Goal: Task Accomplishment & Management: Use online tool/utility

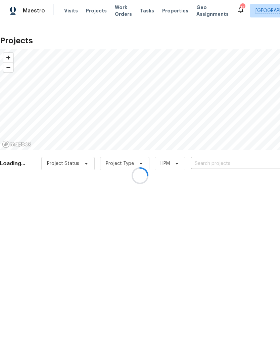
click at [203, 164] on div at bounding box center [140, 175] width 280 height 351
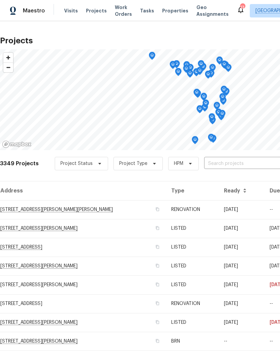
click at [208, 164] on input "text" at bounding box center [242, 164] width 77 height 10
type input "dove"
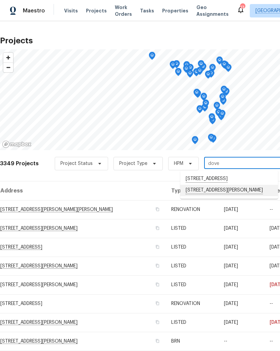
click at [240, 196] on li "[STREET_ADDRESS][PERSON_NAME]" at bounding box center [230, 190] width 98 height 11
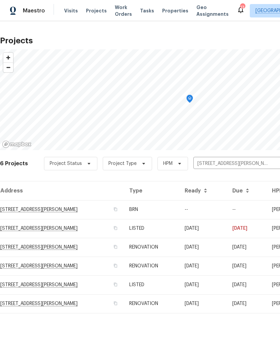
click at [51, 213] on td "[STREET_ADDRESS][PERSON_NAME]" at bounding box center [62, 209] width 124 height 19
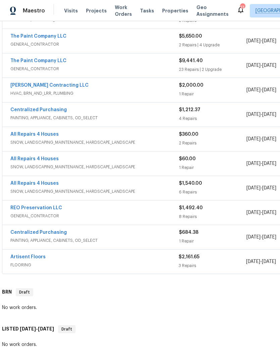
scroll to position [149, 3]
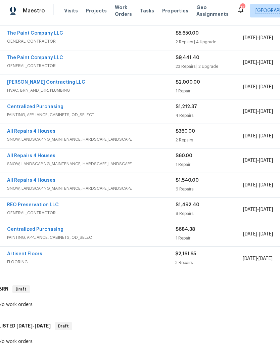
click at [20, 256] on link "Artisent Floors" at bounding box center [24, 254] width 35 height 5
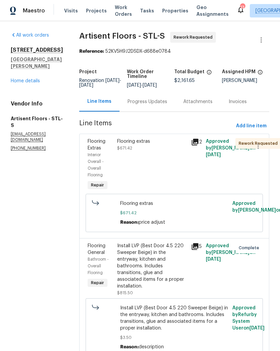
click at [124, 147] on span "$671.42" at bounding box center [124, 148] width 15 height 4
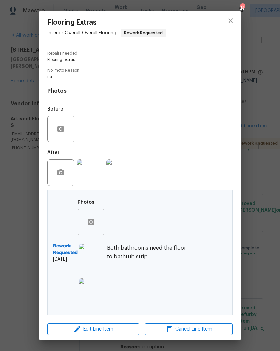
scroll to position [69, 0]
click at [177, 330] on span "Cancel Line Item" at bounding box center [189, 329] width 84 height 8
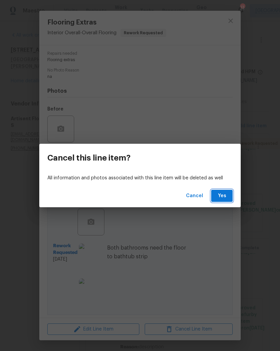
click at [220, 193] on span "Yes" at bounding box center [222, 196] width 11 height 8
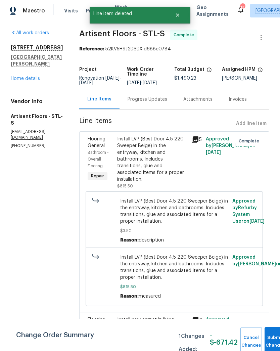
scroll to position [3, 0]
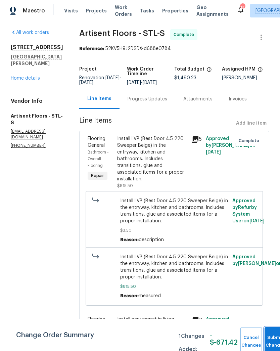
click at [268, 339] on button "Submit Changes" at bounding box center [276, 342] width 22 height 29
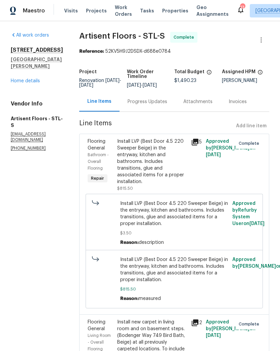
scroll to position [0, 0]
